Goal: Check status: Check status

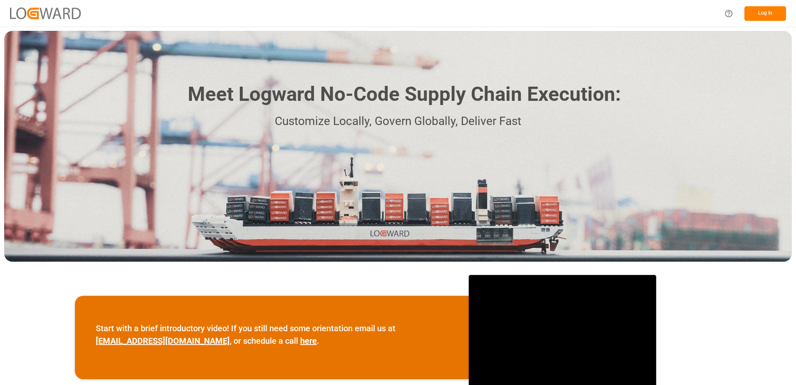
click at [776, 9] on button "Log In" at bounding box center [765, 13] width 42 height 15
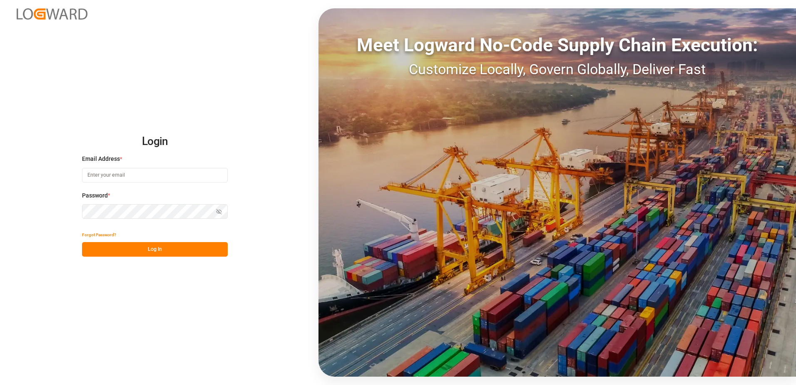
type input "[PERSON_NAME][EMAIL_ADDRESS][DOMAIN_NAME]"
click at [166, 248] on button "Log In" at bounding box center [155, 249] width 146 height 15
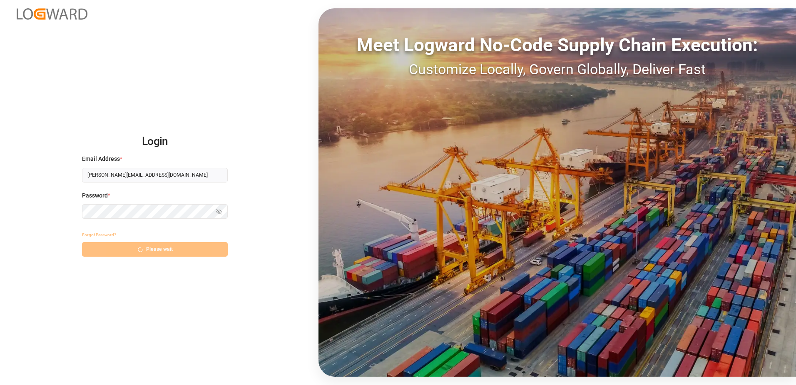
click at [147, 251] on div "Forgot Password? Please wait" at bounding box center [155, 241] width 146 height 29
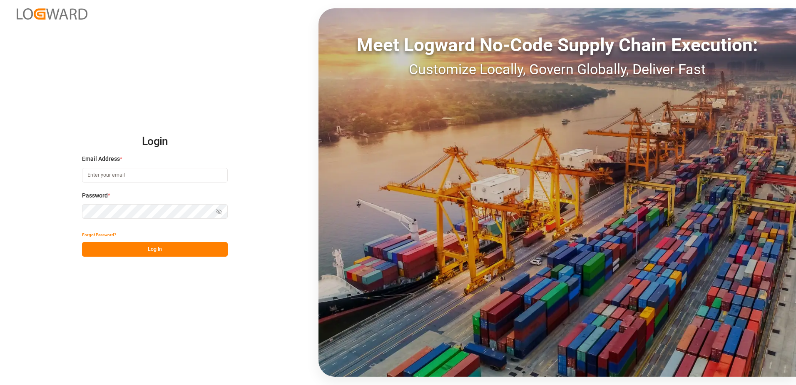
type input "[PERSON_NAME][EMAIL_ADDRESS][DOMAIN_NAME]"
click at [146, 251] on button "Log In" at bounding box center [155, 249] width 146 height 15
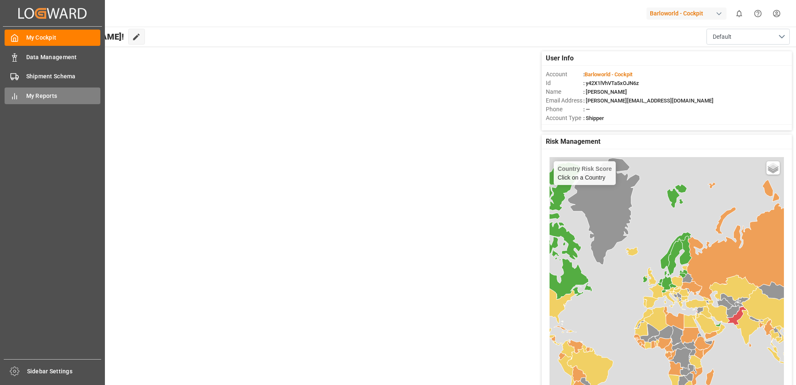
click at [24, 95] on div "My Reports My Reports" at bounding box center [53, 95] width 96 height 16
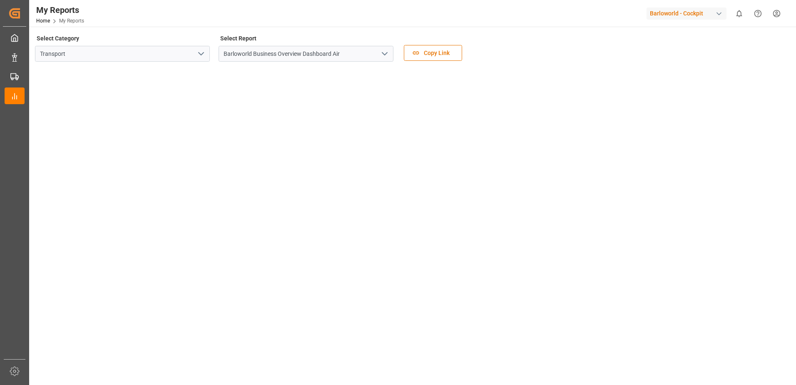
click at [386, 55] on icon "open menu" at bounding box center [385, 54] width 10 height 10
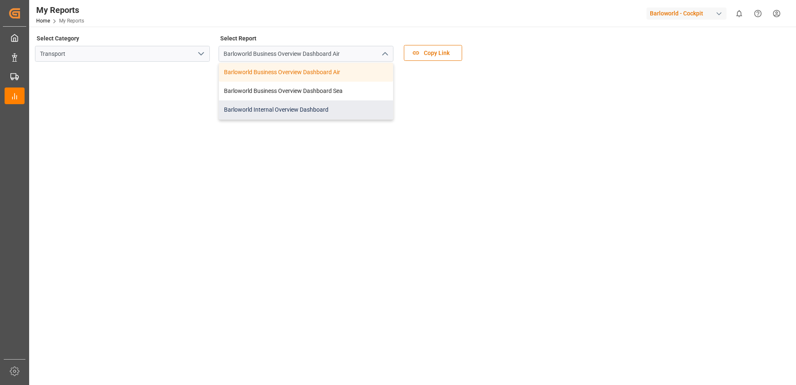
click at [303, 104] on div "Barloworld Internal Overview Dashboard" at bounding box center [306, 109] width 174 height 19
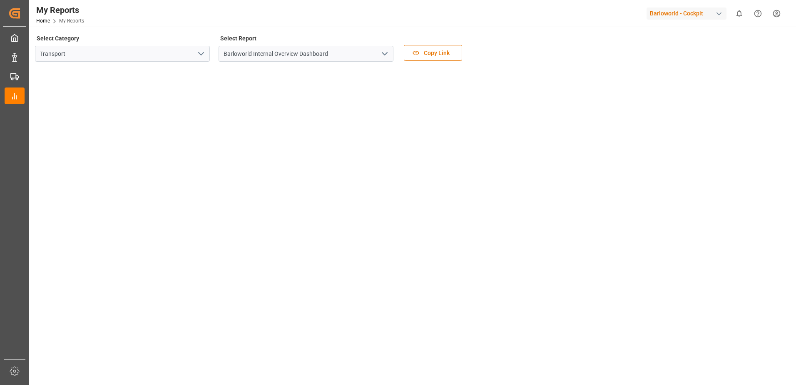
click at [382, 53] on icon "open menu" at bounding box center [385, 54] width 10 height 10
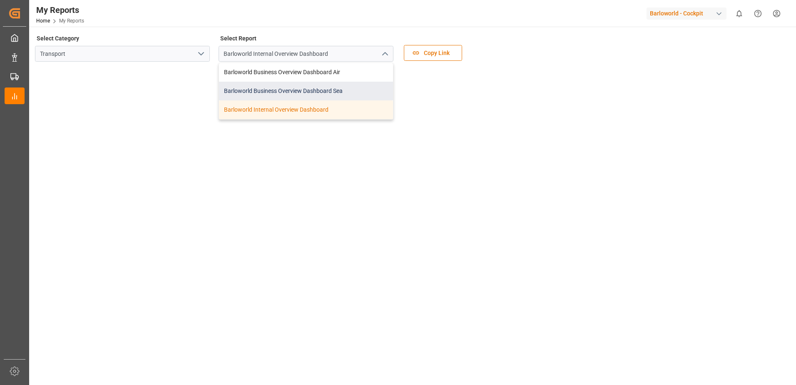
click at [270, 87] on div "Barloworld Business Overview Dashboard Sea" at bounding box center [306, 91] width 174 height 19
